Goal: Check status: Check status

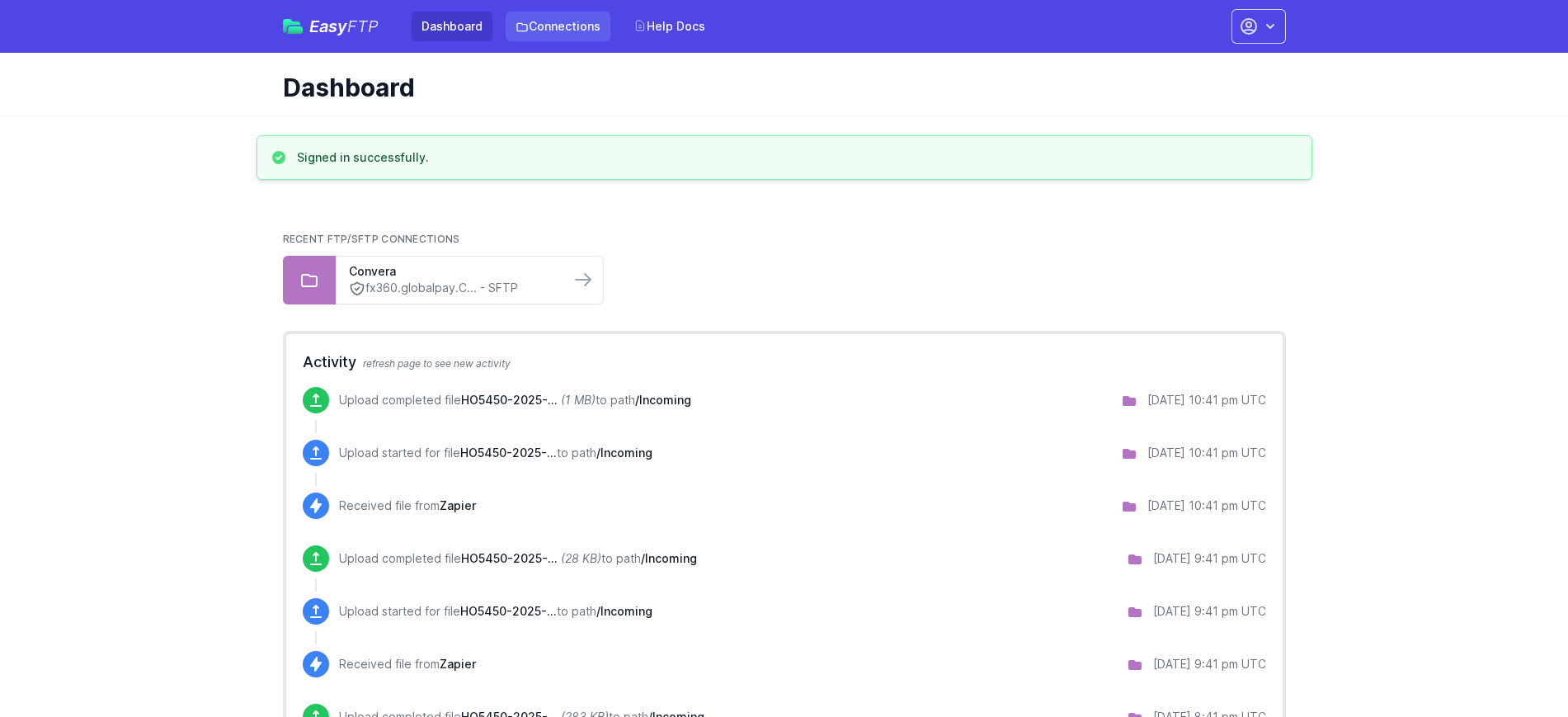
click at [560, 34] on link "Connections" at bounding box center [557, 27] width 104 height 30
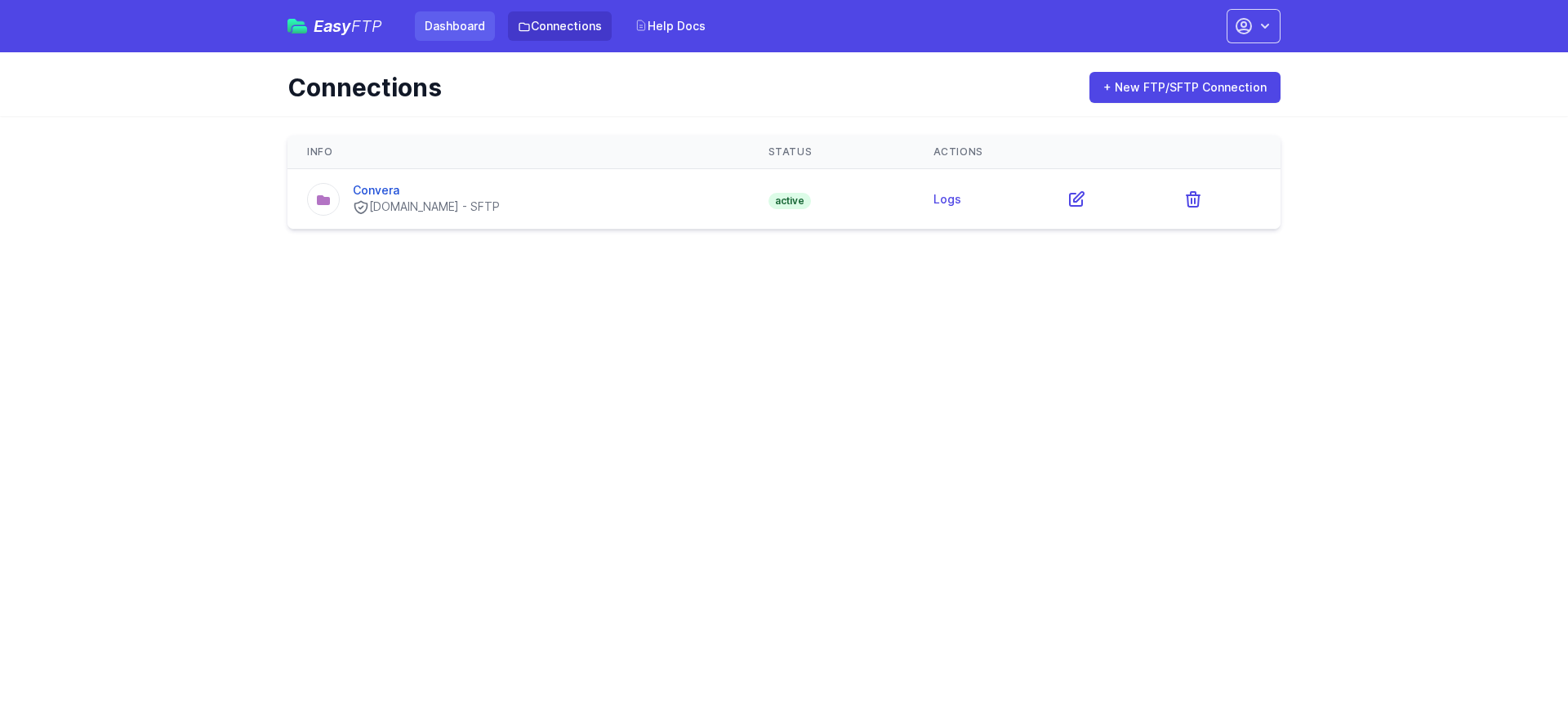
click at [466, 31] on link "Dashboard" at bounding box center [454, 27] width 80 height 30
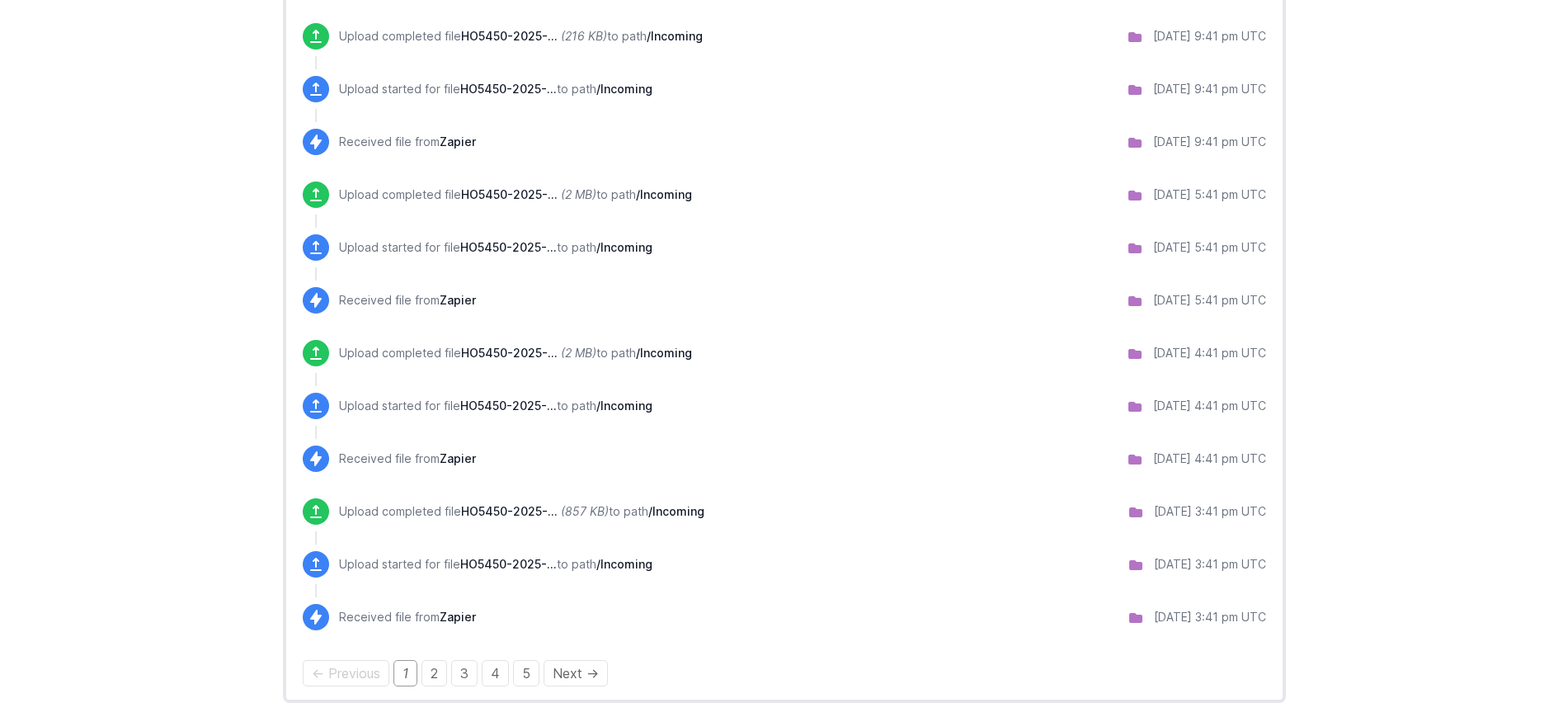
scroll to position [1249, 0]
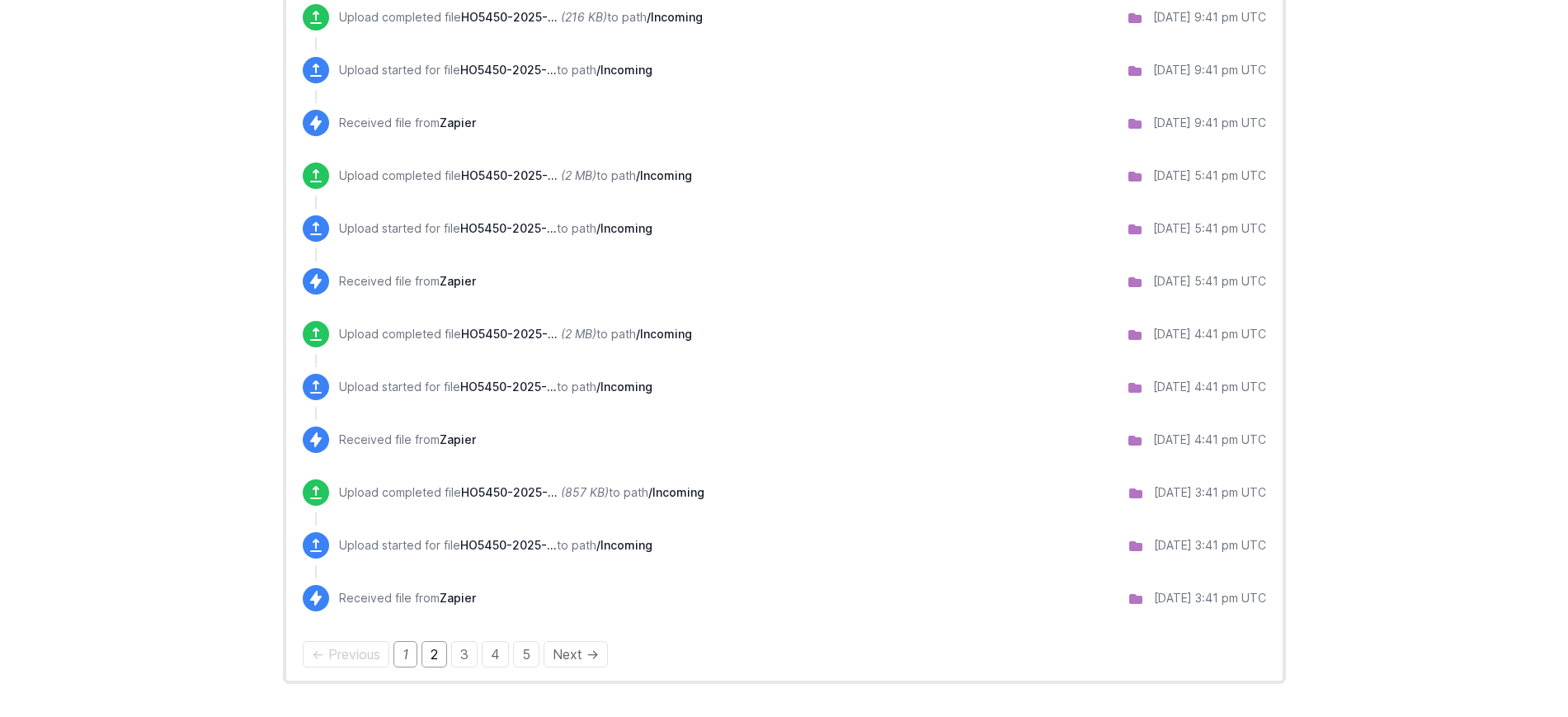
click at [441, 646] on link "2" at bounding box center [434, 653] width 26 height 27
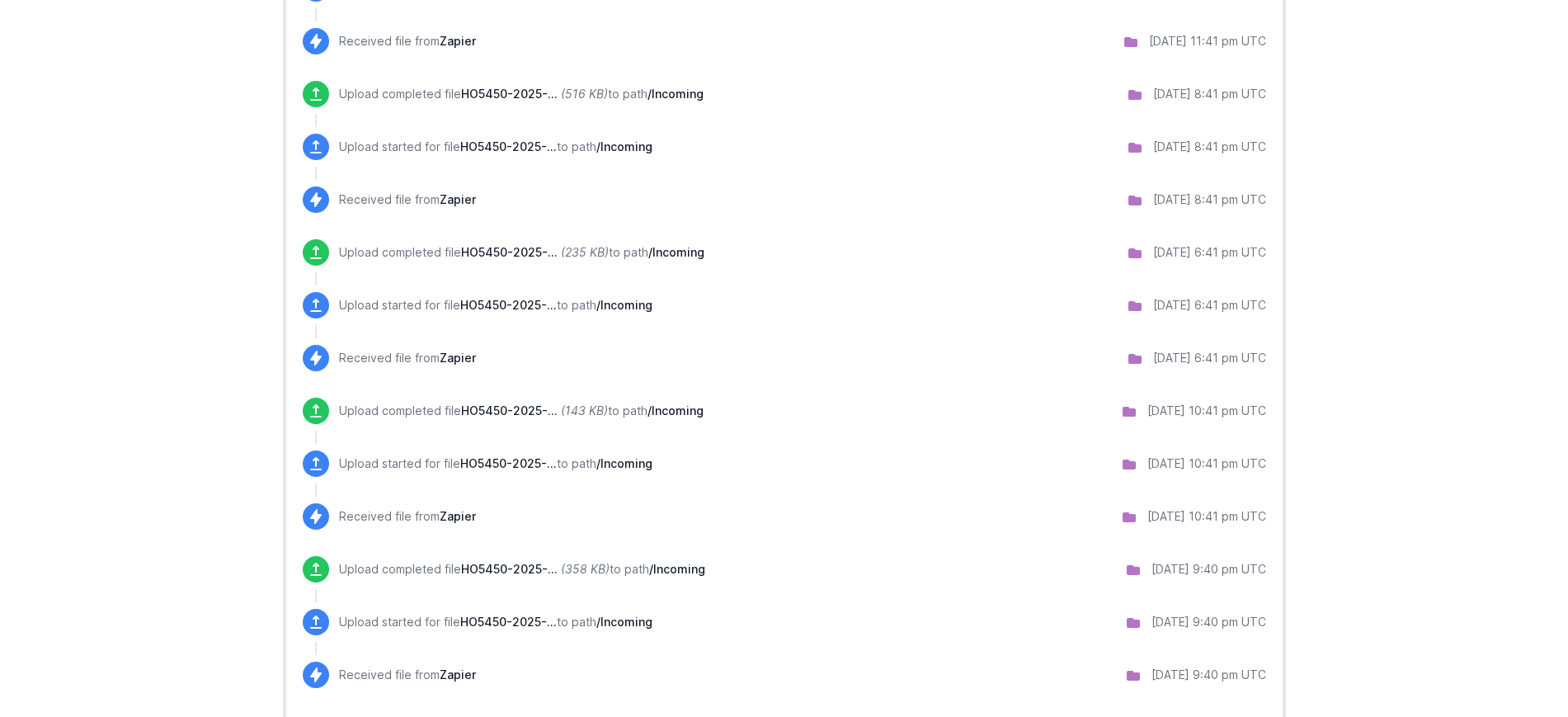
scroll to position [1249, 0]
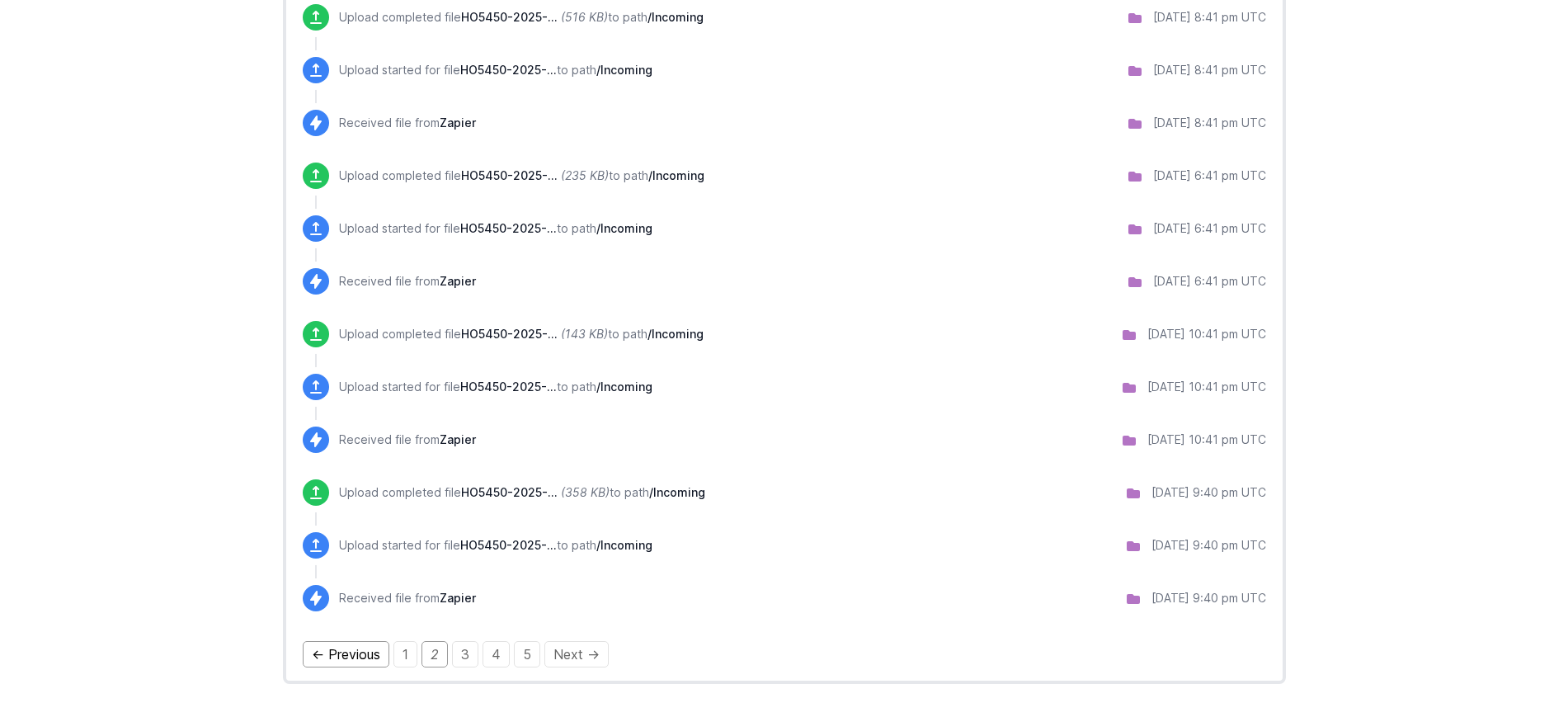
click at [358, 665] on link "← Previous" at bounding box center [346, 653] width 86 height 27
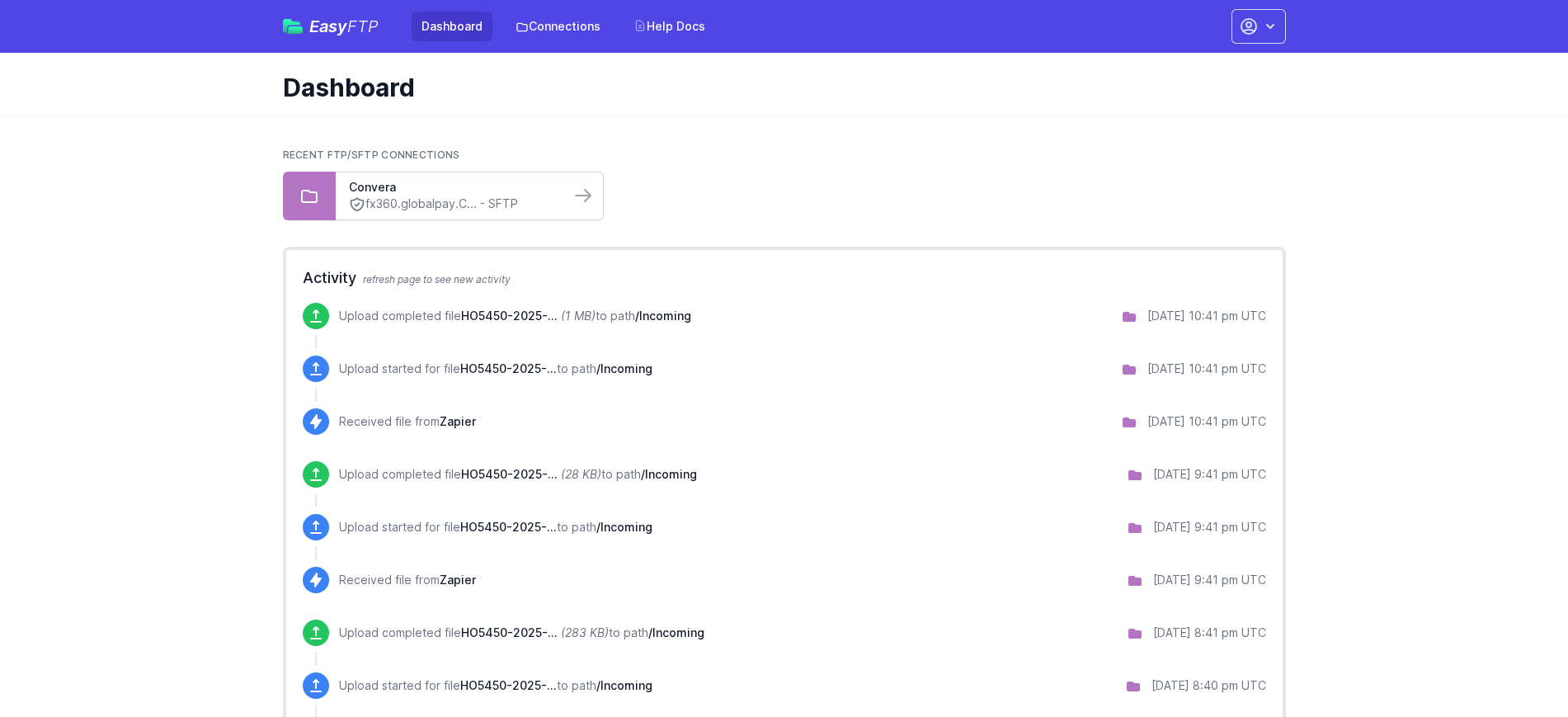
click at [414, 197] on link "fx360.globalpay.C... - SFTP" at bounding box center [452, 204] width 208 height 17
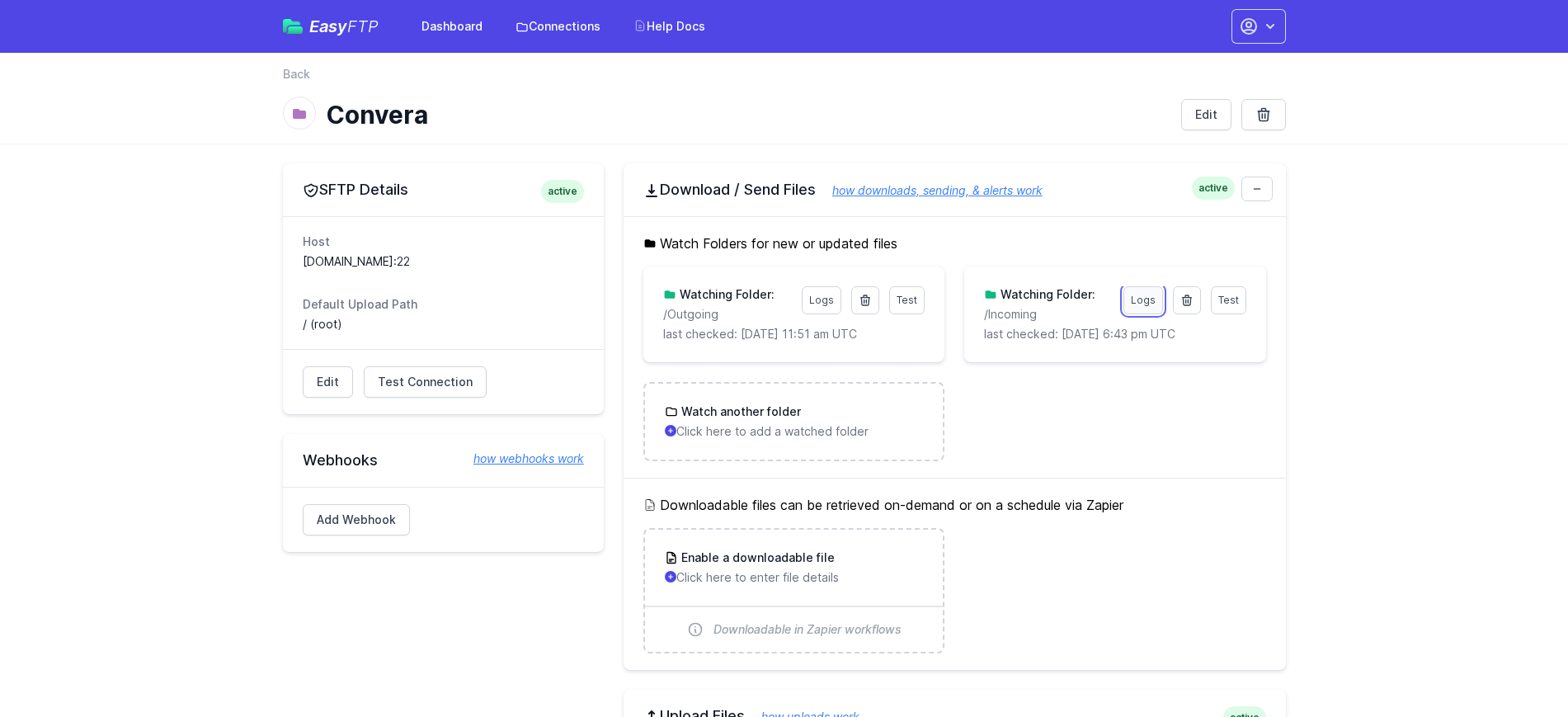
click at [1139, 300] on link "Logs" at bounding box center [1143, 300] width 40 height 28
